Goal: Information Seeking & Learning: Check status

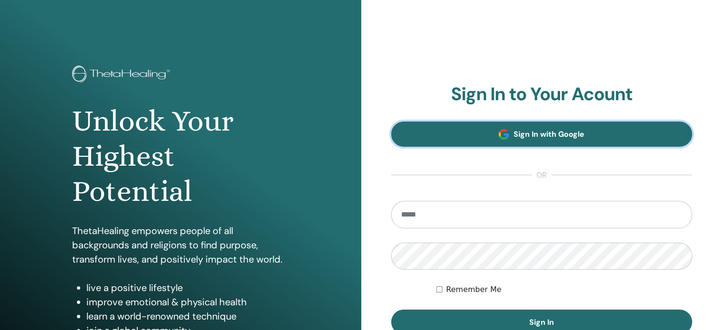
click at [525, 137] on span "Sign In with Google" at bounding box center [549, 134] width 71 height 10
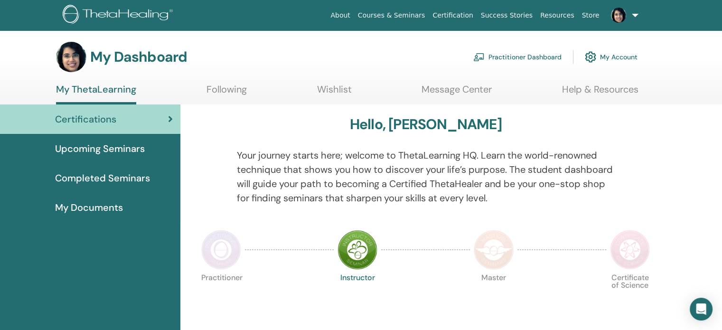
click at [113, 174] on span "Completed Seminars" at bounding box center [102, 178] width 95 height 14
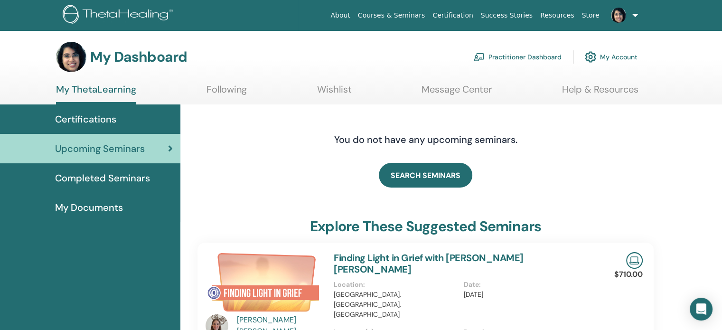
click at [108, 175] on span "Completed Seminars" at bounding box center [102, 178] width 95 height 14
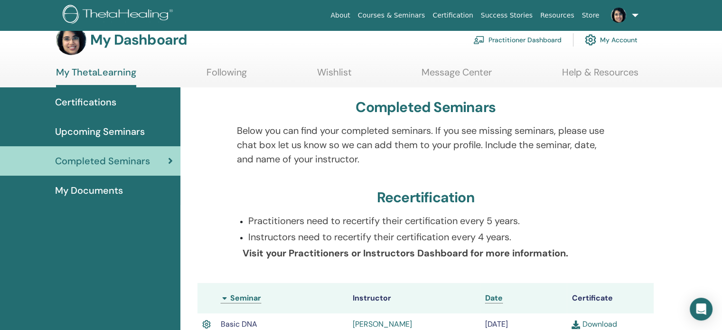
scroll to position [6, 0]
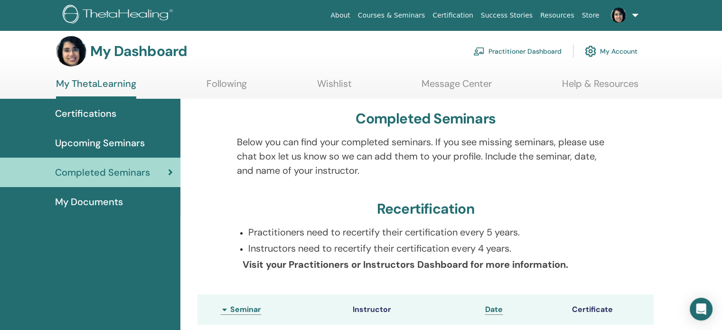
click at [92, 117] on span "Certifications" at bounding box center [85, 113] width 61 height 14
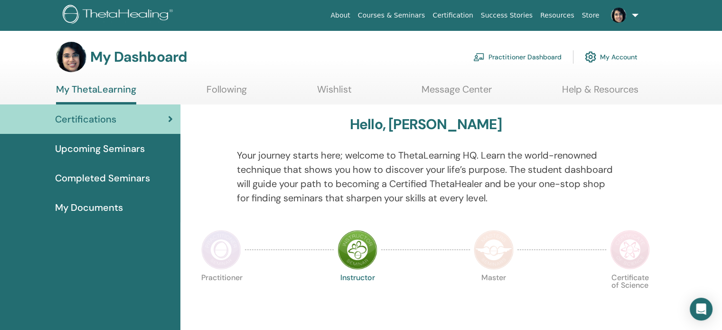
click at [201, 246] on img at bounding box center [221, 250] width 40 height 40
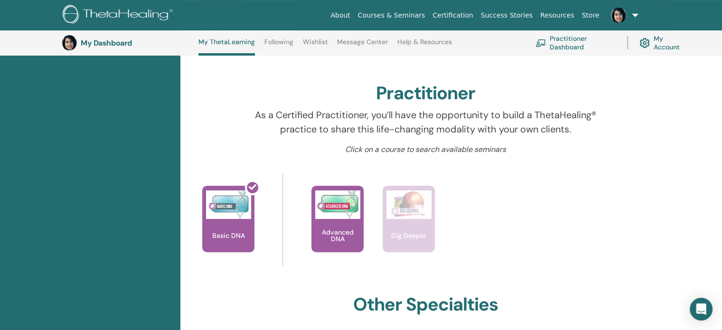
scroll to position [299, 0]
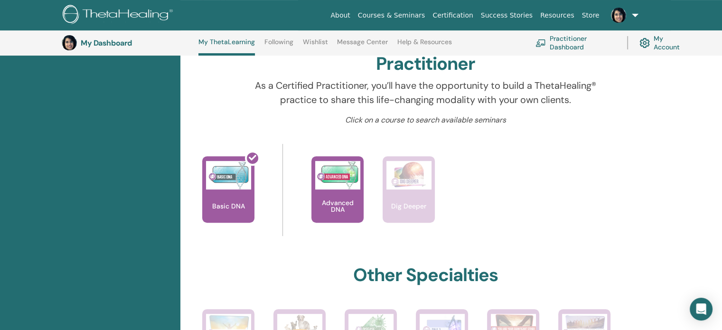
drag, startPoint x: 725, startPoint y: 36, endPoint x: 725, endPoint y: 110, distance: 74.1
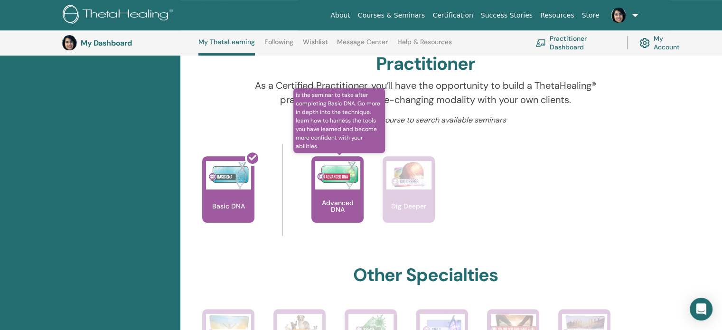
click at [344, 186] on img at bounding box center [337, 175] width 45 height 28
